Goal: Task Accomplishment & Management: Manage account settings

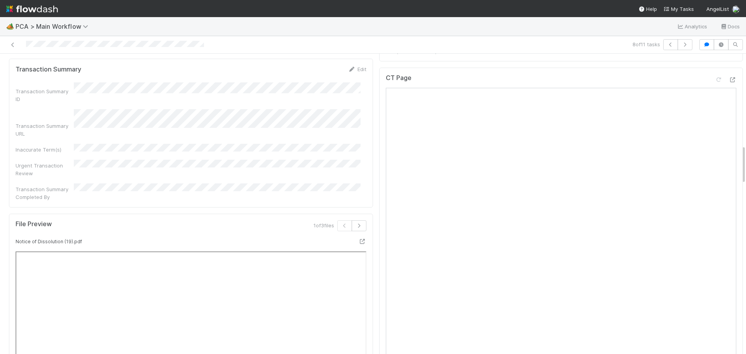
scroll to position [661, 0]
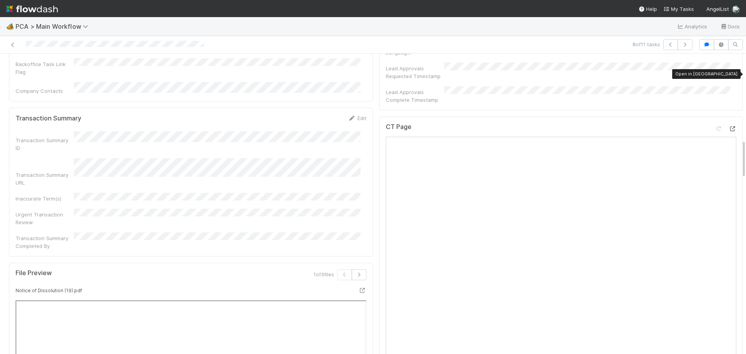
click at [729, 126] on icon at bounding box center [733, 128] width 8 height 5
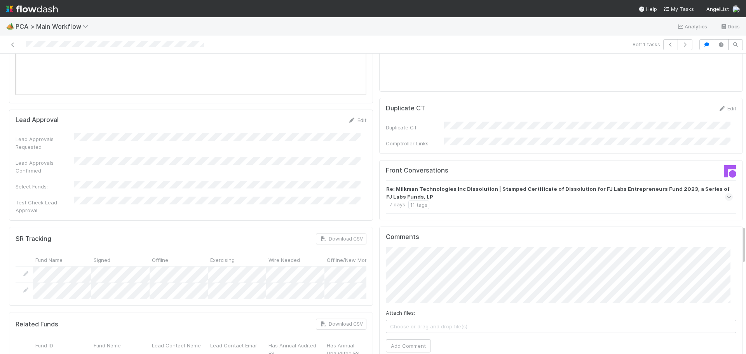
scroll to position [1321, 0]
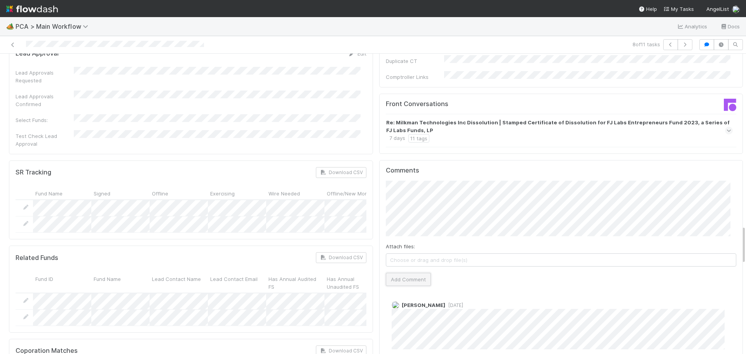
click at [397, 273] on button "Add Comment" at bounding box center [408, 279] width 45 height 13
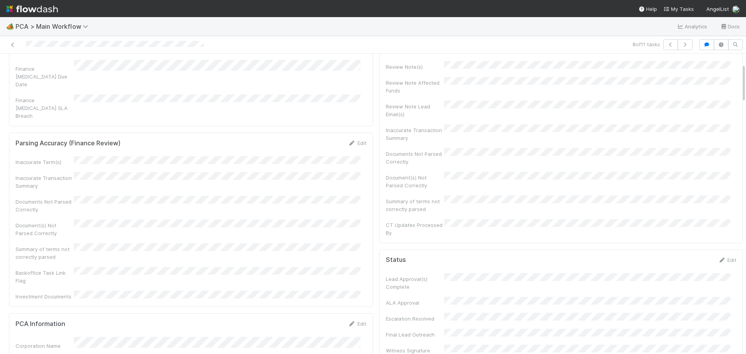
scroll to position [0, 0]
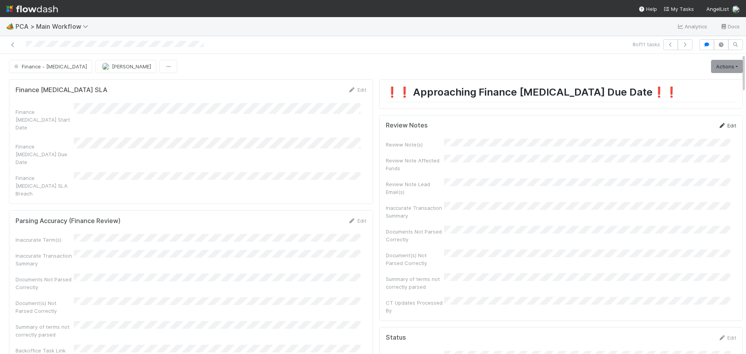
click at [718, 126] on link "Edit" at bounding box center [727, 125] width 18 height 6
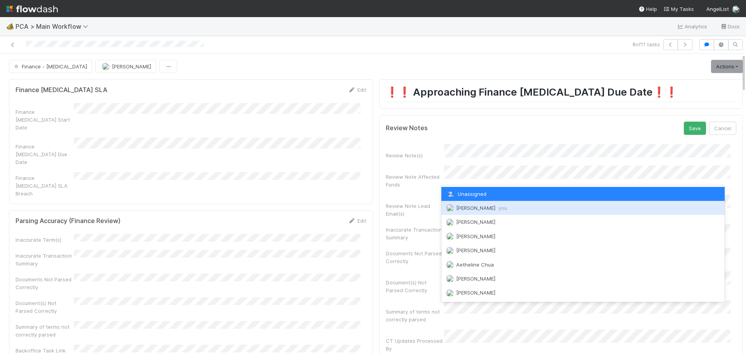
click at [464, 207] on span "[PERSON_NAME] you" at bounding box center [481, 208] width 51 height 6
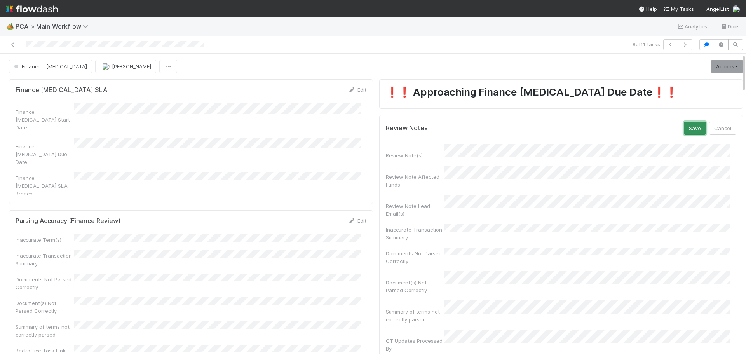
click at [684, 131] on button "Save" at bounding box center [695, 128] width 22 height 13
click at [711, 60] on link "Actions" at bounding box center [727, 66] width 32 height 13
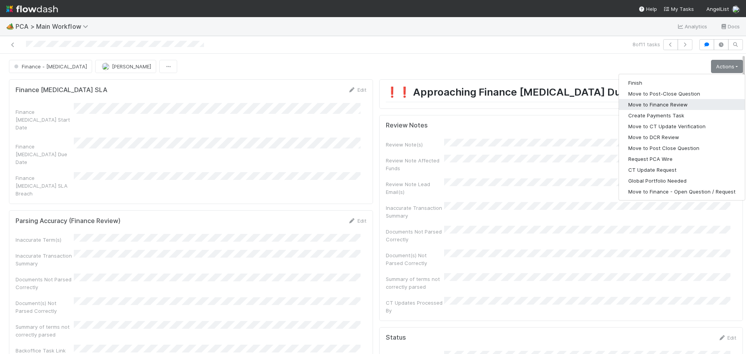
click at [668, 106] on button "Move to Finance Review" at bounding box center [682, 104] width 126 height 11
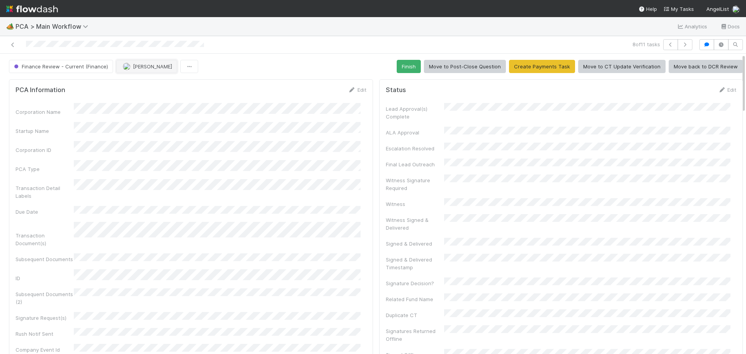
click at [145, 66] on span "[PERSON_NAME]" at bounding box center [152, 66] width 39 height 6
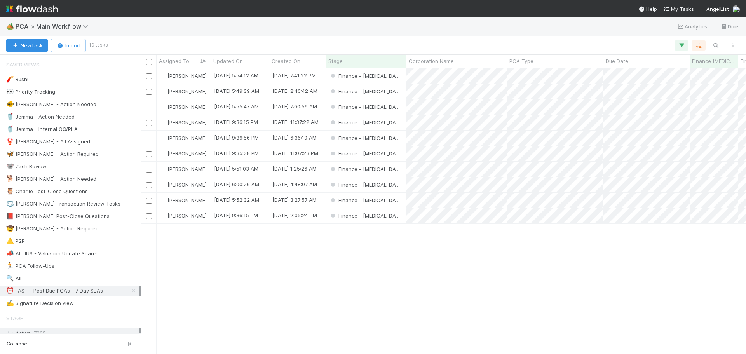
scroll to position [280, 599]
click at [391, 169] on div "Finance - [MEDICAL_DATA]" at bounding box center [366, 169] width 80 height 15
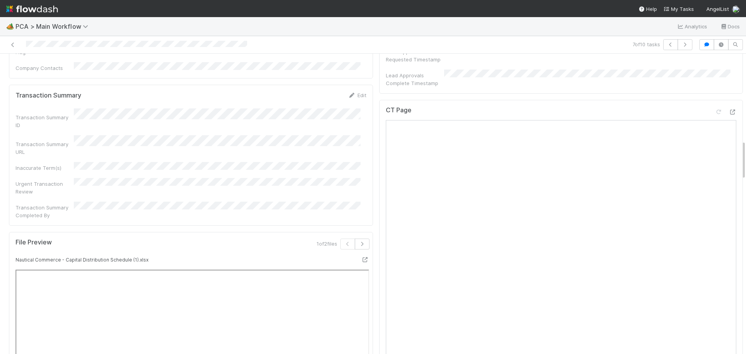
scroll to position [622, 0]
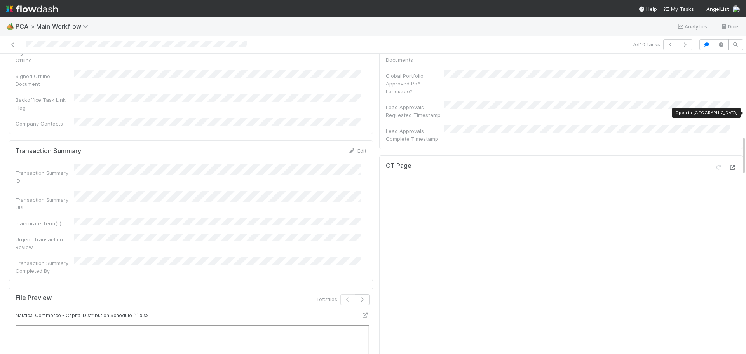
click at [729, 164] on div at bounding box center [733, 168] width 8 height 8
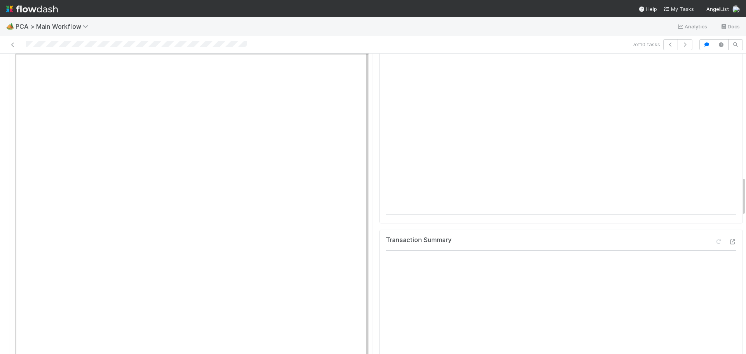
scroll to position [933, 0]
click at [729, 199] on div at bounding box center [733, 203] width 8 height 8
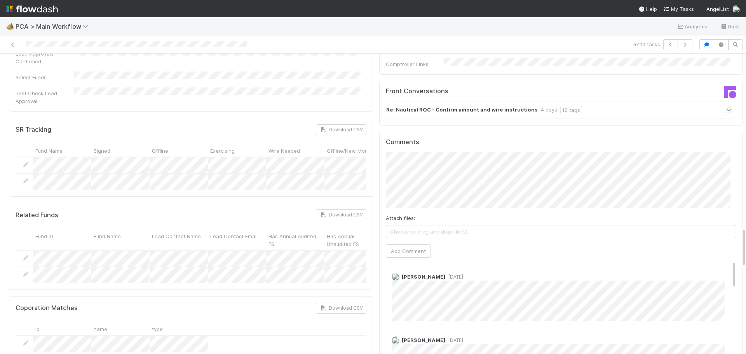
scroll to position [1321, 0]
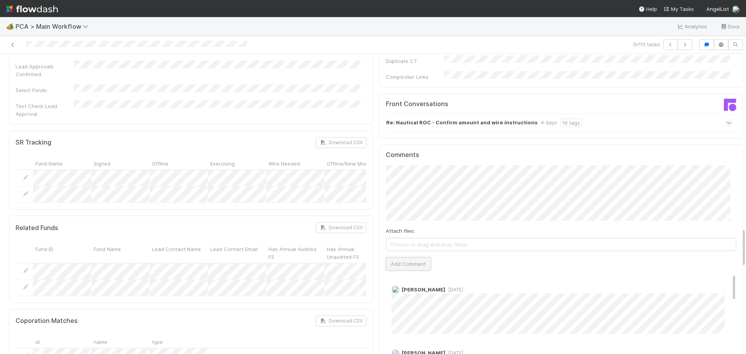
click at [406, 257] on button "Add Comment" at bounding box center [408, 263] width 45 height 13
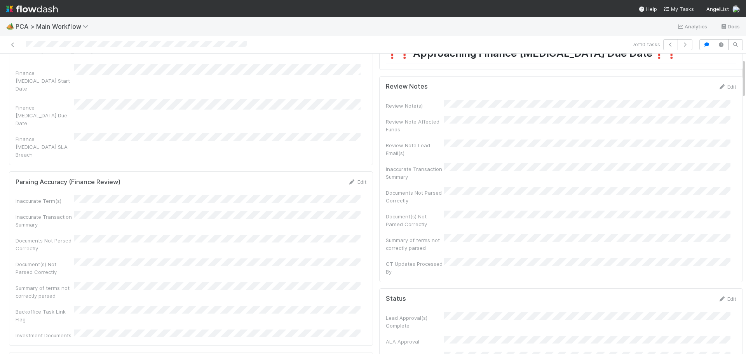
scroll to position [0, 0]
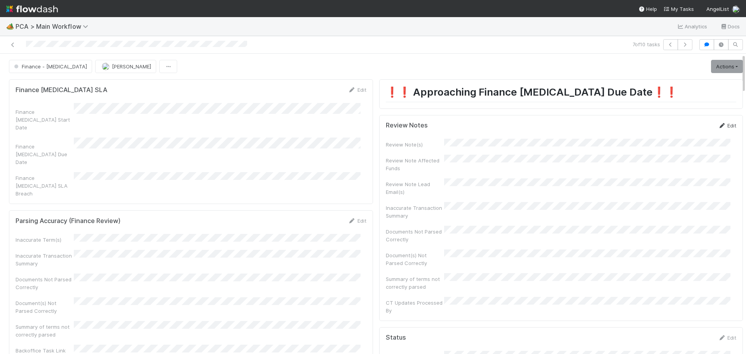
click at [719, 126] on link "Edit" at bounding box center [727, 125] width 18 height 6
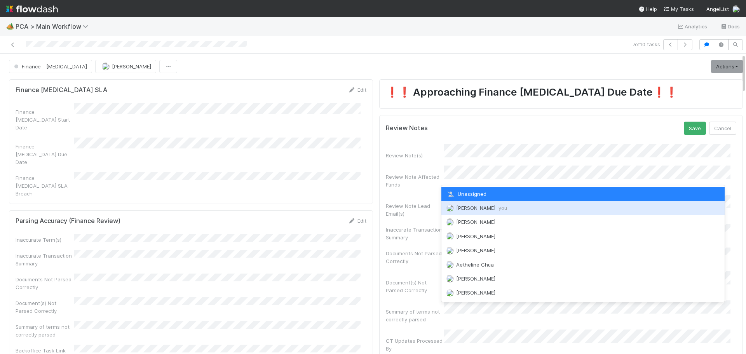
click at [469, 209] on span "[PERSON_NAME] you" at bounding box center [481, 208] width 51 height 6
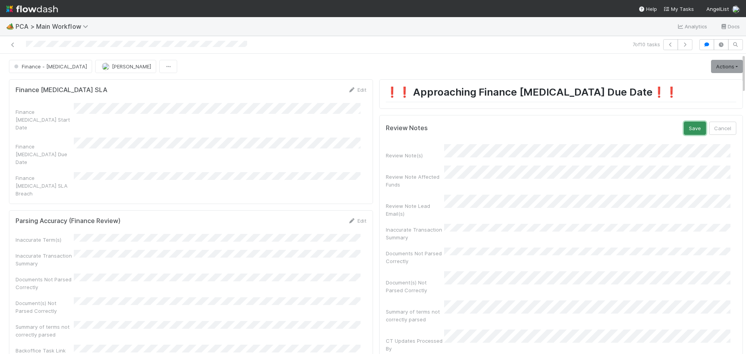
click at [684, 128] on button "Save" at bounding box center [695, 128] width 22 height 13
click at [715, 64] on link "Actions" at bounding box center [727, 66] width 32 height 13
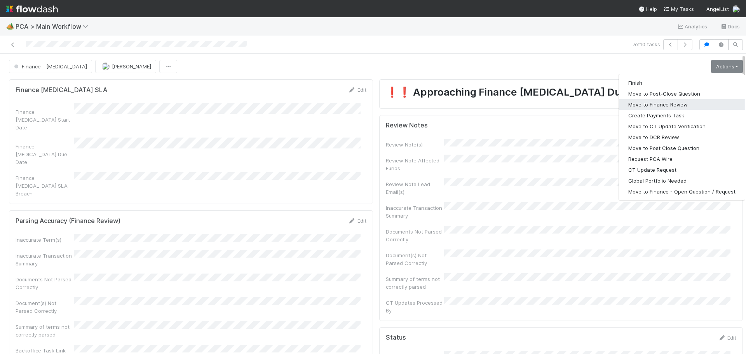
click at [658, 106] on button "Move to Finance Review" at bounding box center [682, 104] width 126 height 11
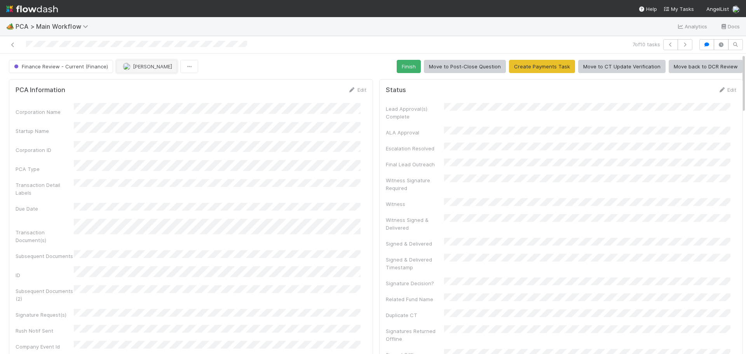
click at [138, 72] on button "[PERSON_NAME]" at bounding box center [146, 66] width 61 height 13
click at [157, 85] on div "Ronalie Nova" at bounding box center [166, 86] width 110 height 14
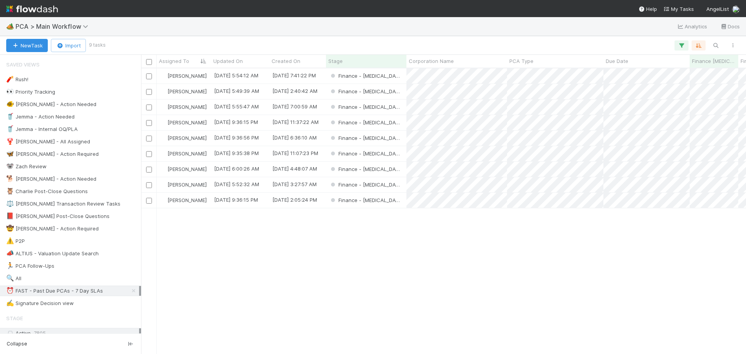
scroll to position [280, 599]
click at [396, 153] on div "Finance - [MEDICAL_DATA]" at bounding box center [366, 153] width 80 height 15
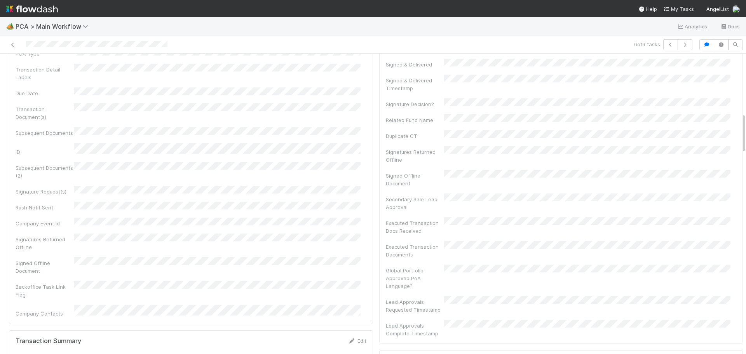
scroll to position [583, 0]
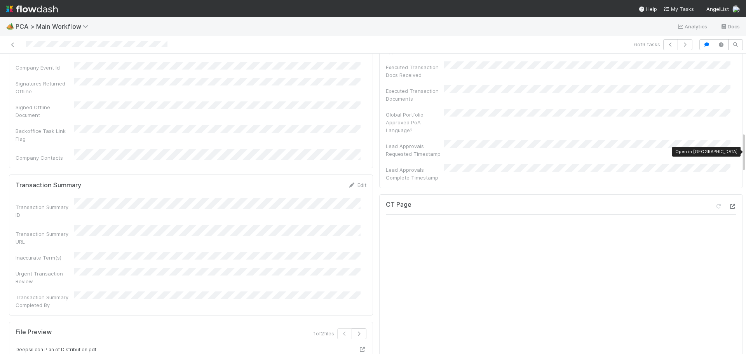
click at [729, 204] on icon at bounding box center [733, 206] width 8 height 5
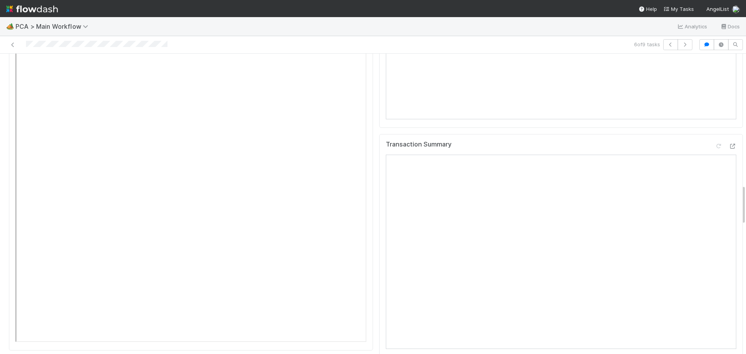
scroll to position [971, 0]
click at [729, 161] on icon at bounding box center [733, 163] width 8 height 5
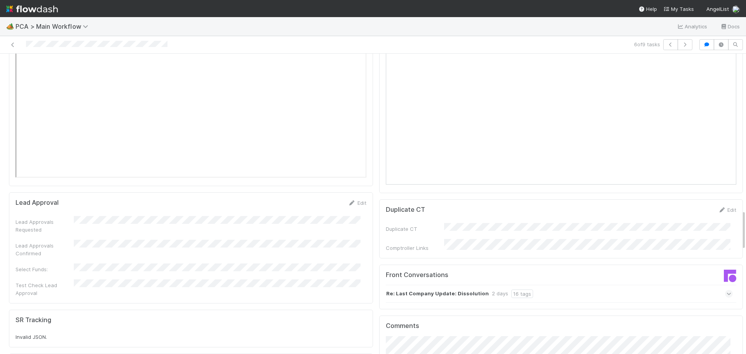
scroll to position [1348, 0]
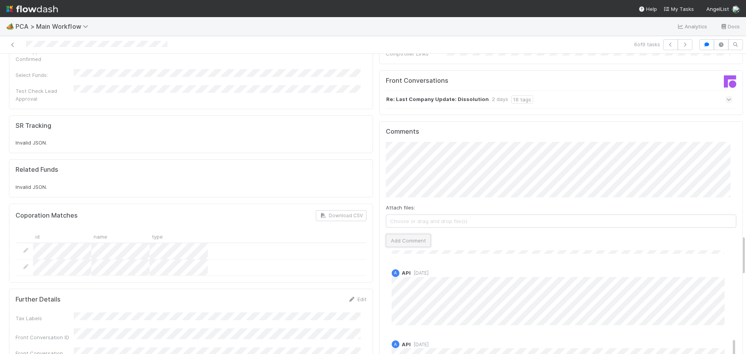
click at [410, 234] on button "Add Comment" at bounding box center [408, 240] width 45 height 13
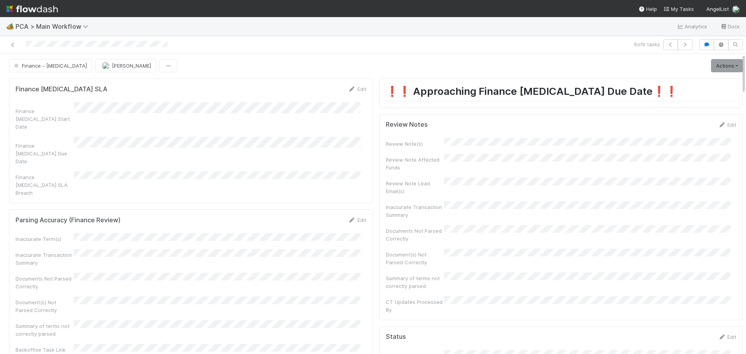
scroll to position [0, 0]
click at [718, 123] on link "Edit" at bounding box center [727, 125] width 18 height 6
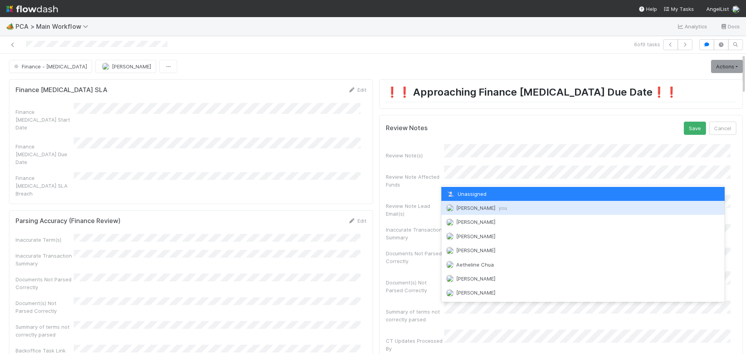
click at [473, 212] on div "[PERSON_NAME] you" at bounding box center [583, 208] width 284 height 14
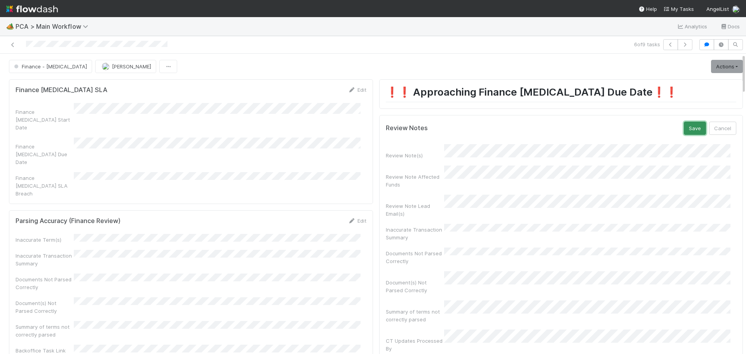
click at [687, 127] on button "Save" at bounding box center [695, 128] width 22 height 13
click at [711, 63] on link "Actions" at bounding box center [727, 66] width 32 height 13
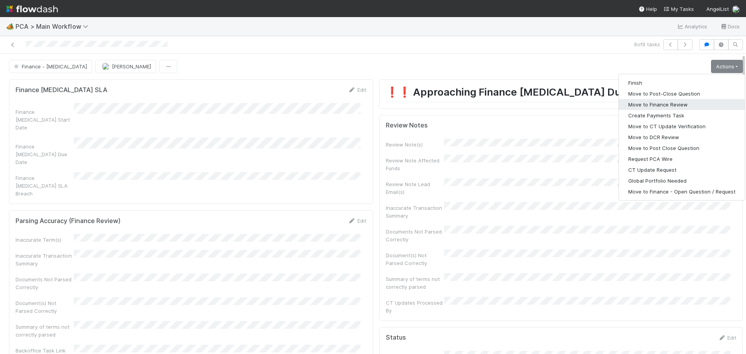
click at [651, 107] on button "Move to Finance Review" at bounding box center [682, 104] width 126 height 11
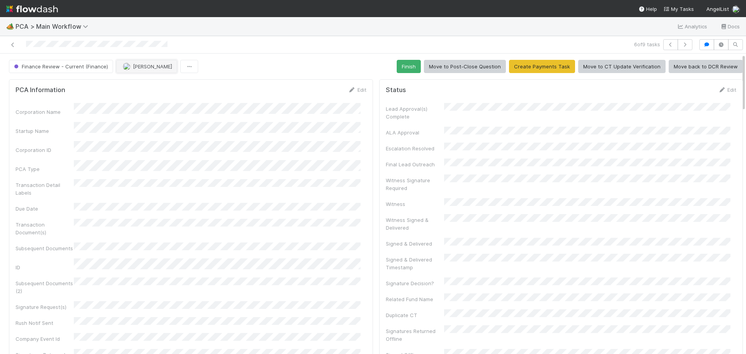
click at [144, 66] on span "[PERSON_NAME]" at bounding box center [152, 66] width 39 height 6
click at [144, 84] on span "Ronalie Nova" at bounding box center [142, 86] width 32 height 6
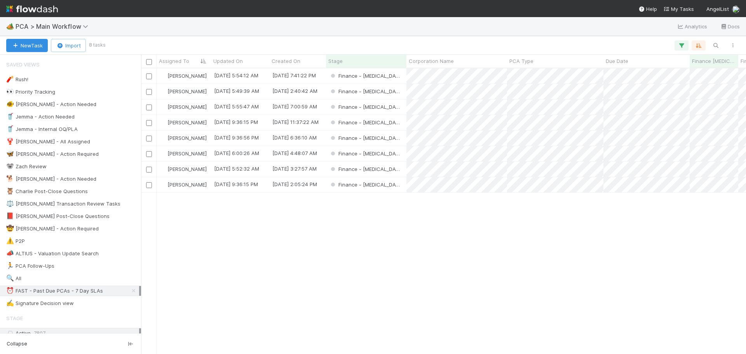
scroll to position [280, 599]
click at [398, 169] on div "Finance - [MEDICAL_DATA]" at bounding box center [366, 169] width 80 height 15
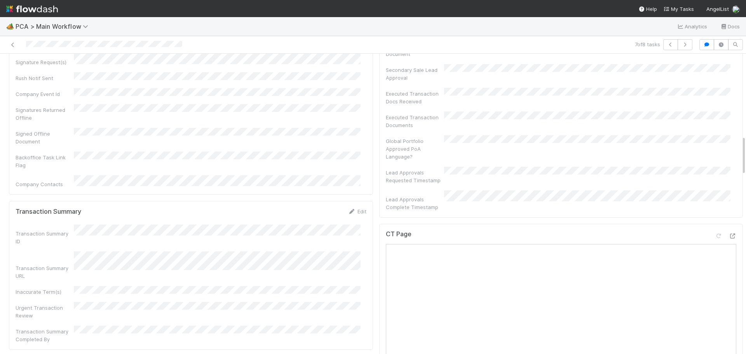
scroll to position [622, 0]
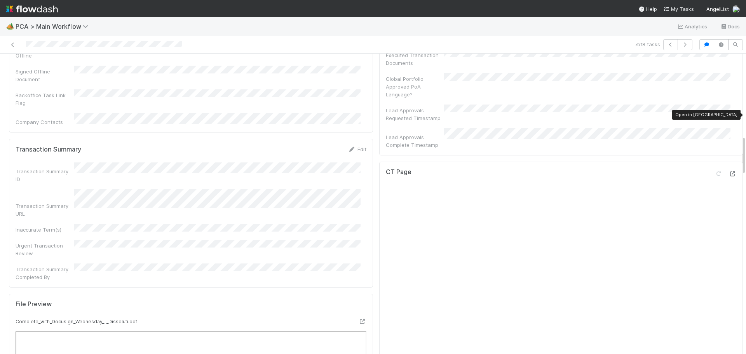
click at [729, 171] on icon at bounding box center [733, 173] width 8 height 5
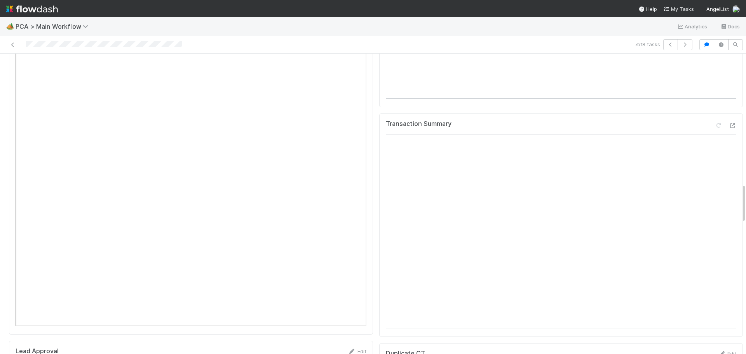
scroll to position [971, 0]
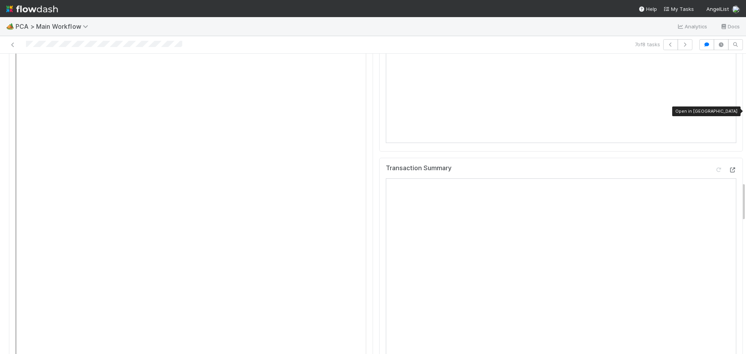
click at [729, 167] on icon at bounding box center [733, 169] width 8 height 5
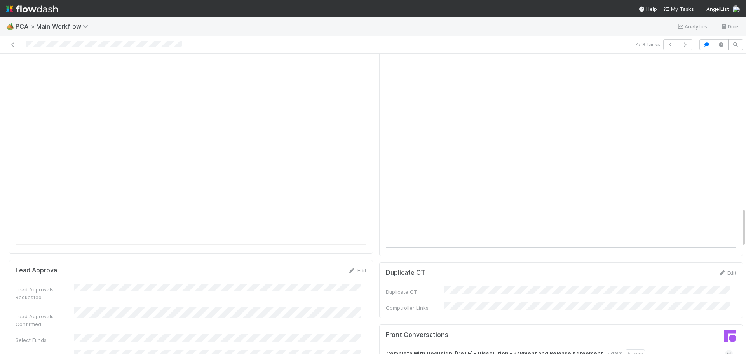
scroll to position [1166, 0]
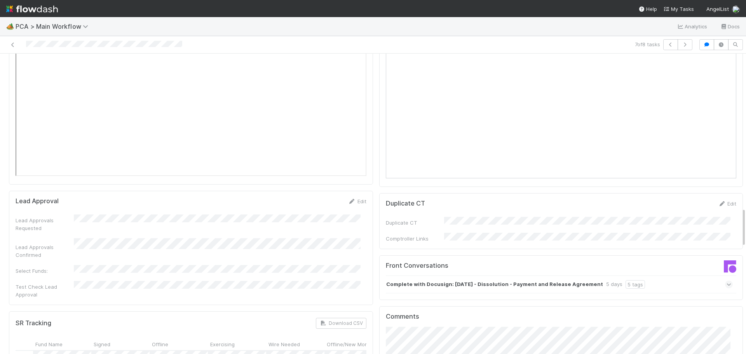
click at [725, 281] on span at bounding box center [729, 285] width 8 height 8
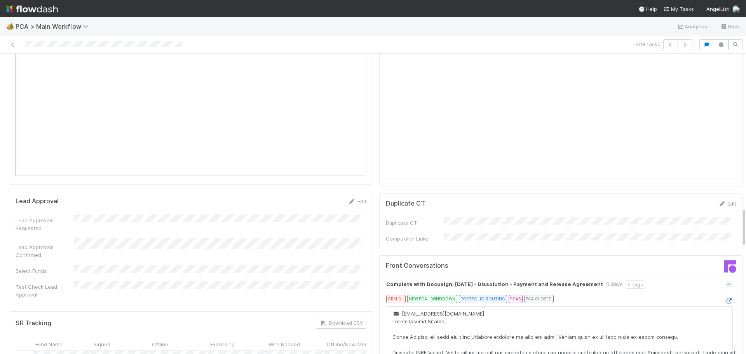
click at [725, 298] on icon at bounding box center [729, 300] width 8 height 5
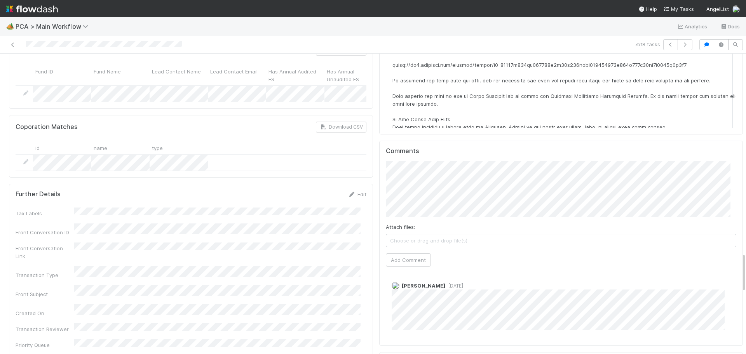
scroll to position [1585, 0]
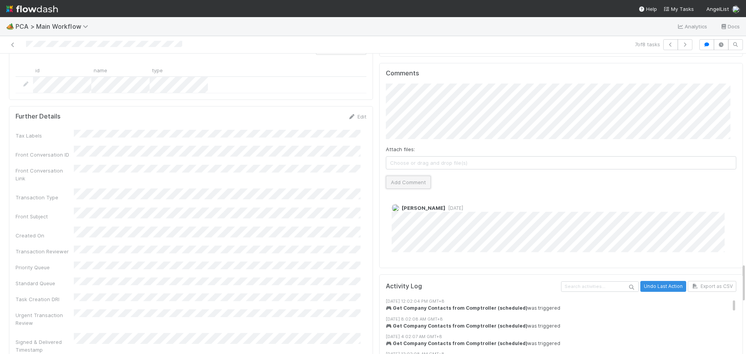
click at [401, 176] on button "Add Comment" at bounding box center [408, 182] width 45 height 13
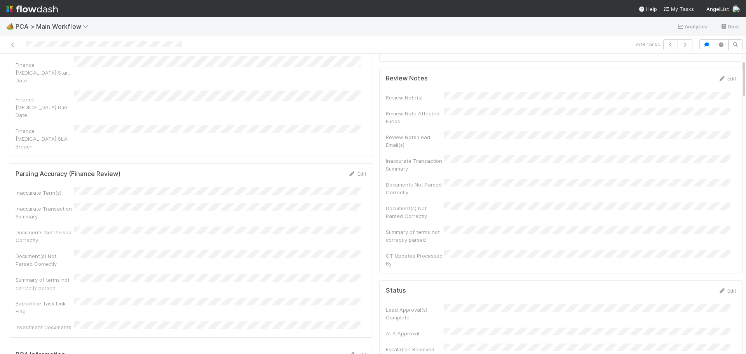
scroll to position [0, 0]
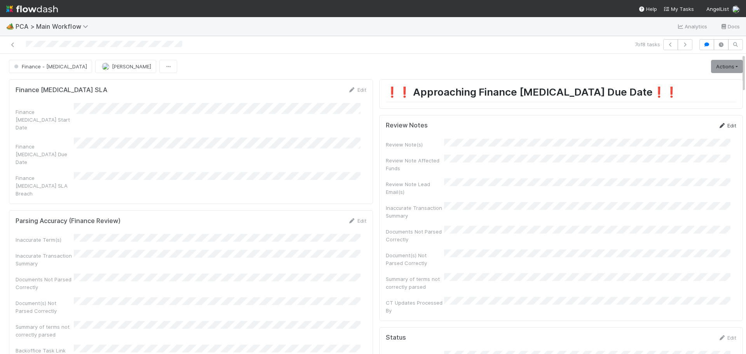
click at [724, 125] on link "Edit" at bounding box center [727, 125] width 18 height 6
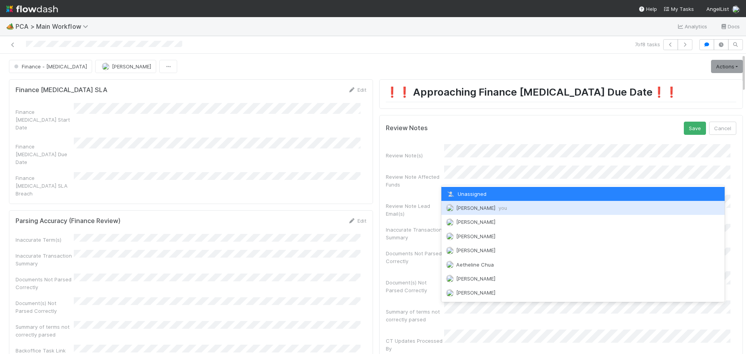
click at [472, 208] on span "[PERSON_NAME] you" at bounding box center [481, 208] width 51 height 6
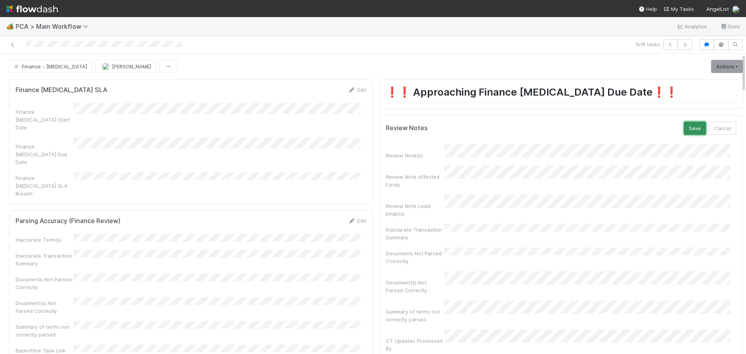
click at [684, 133] on button "Save" at bounding box center [695, 128] width 22 height 13
click at [714, 62] on link "Actions" at bounding box center [727, 66] width 32 height 13
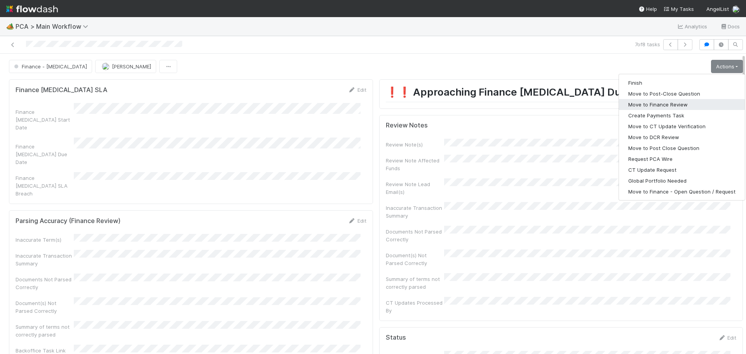
click at [662, 108] on button "Move to Finance Review" at bounding box center [682, 104] width 126 height 11
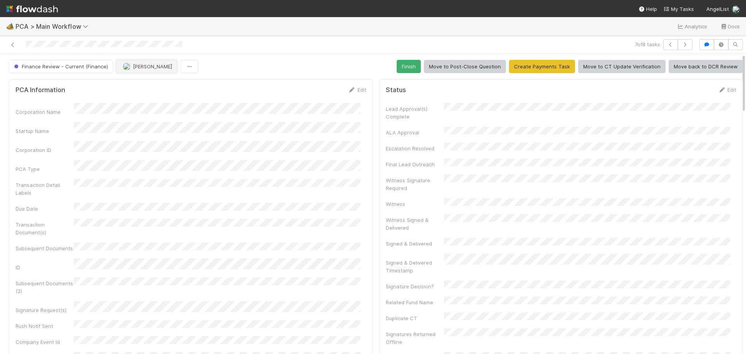
click at [141, 65] on span "[PERSON_NAME]" at bounding box center [152, 66] width 39 height 6
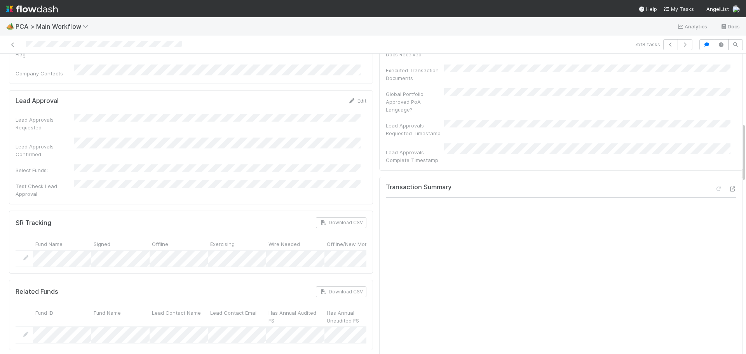
scroll to position [350, 0]
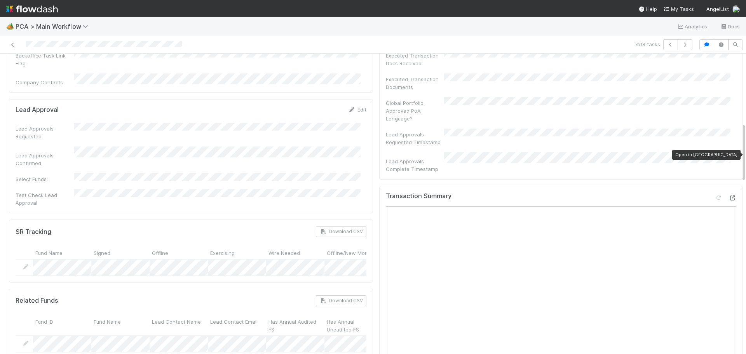
click at [729, 195] on icon at bounding box center [733, 197] width 8 height 5
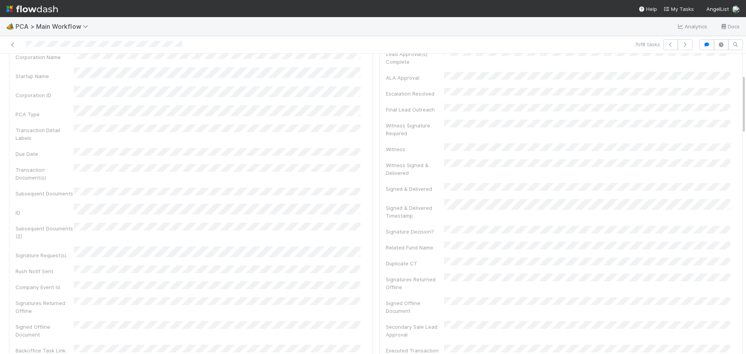
scroll to position [0, 0]
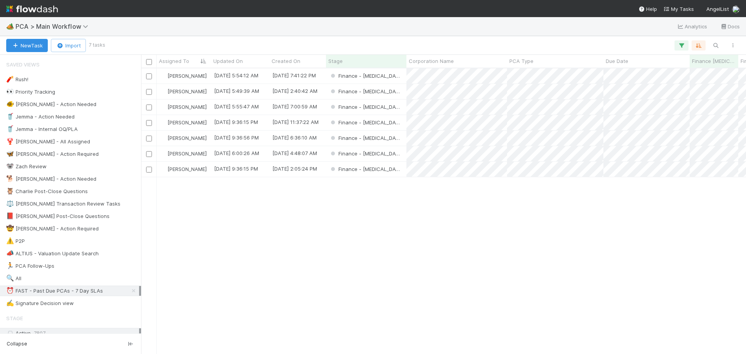
scroll to position [280, 599]
